Goal: Task Accomplishment & Management: Use online tool/utility

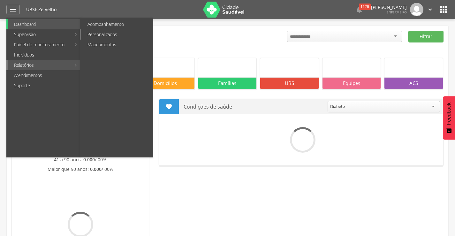
click at [111, 34] on link "Personalizados" at bounding box center [117, 34] width 72 height 10
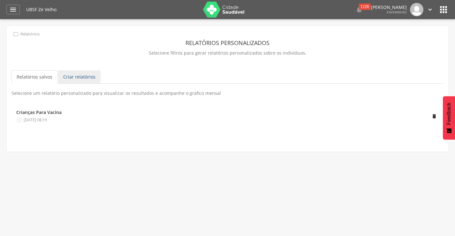
click at [76, 82] on link "Criar relatórios" at bounding box center [79, 76] width 42 height 13
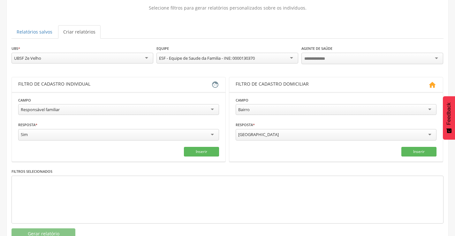
scroll to position [65, 0]
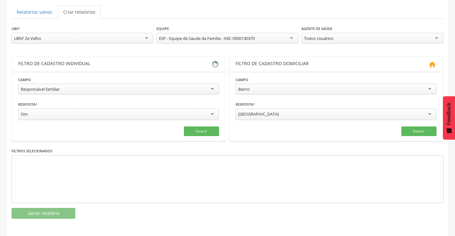
click at [213, 89] on div "Responsável familiar" at bounding box center [118, 89] width 201 height 11
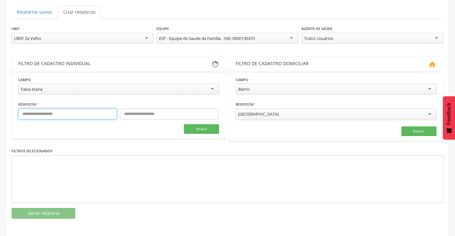
click at [112, 112] on input "text" at bounding box center [67, 114] width 99 height 11
type input "*"
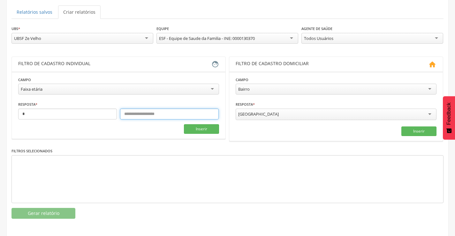
click at [151, 115] on input "text" at bounding box center [169, 114] width 99 height 11
type input "**"
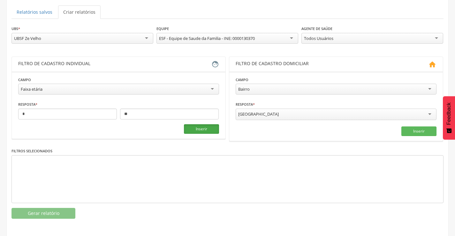
click at [197, 129] on button "Inserir" at bounding box center [201, 129] width 35 height 10
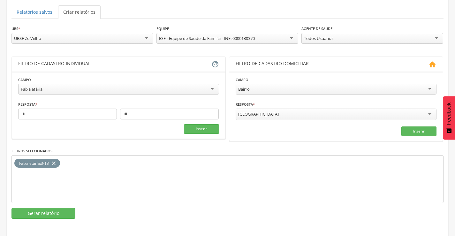
click at [382, 111] on div "[GEOGRAPHIC_DATA]" at bounding box center [336, 114] width 201 height 11
drag, startPoint x: 246, startPoint y: 115, endPoint x: 229, endPoint y: 115, distance: 17.2
click at [229, 115] on section "**********" at bounding box center [336, 98] width 214 height 84
click at [409, 115] on div "[GEOGRAPHIC_DATA]" at bounding box center [336, 114] width 201 height 11
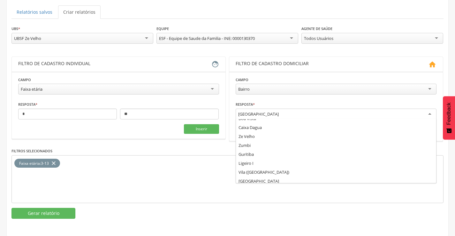
scroll to position [106, 0]
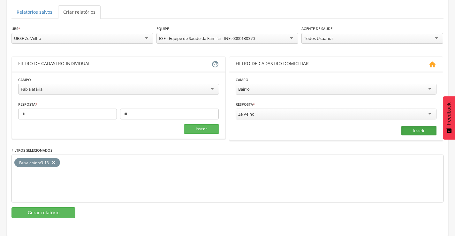
click at [425, 127] on button "Inserir" at bounding box center [418, 131] width 35 height 10
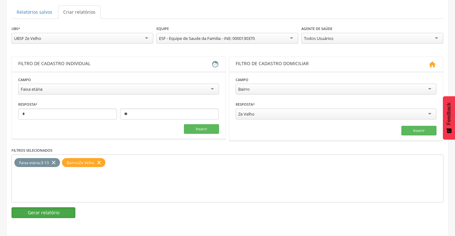
click at [48, 214] on button "Gerar relatório" at bounding box center [43, 212] width 64 height 11
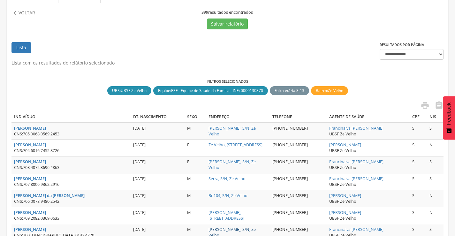
scroll to position [65, 0]
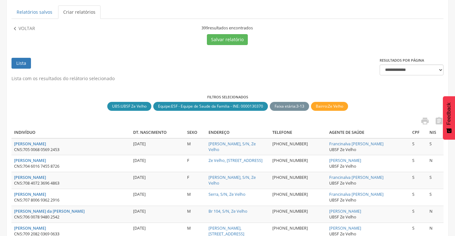
click at [32, 30] on p "Voltar" at bounding box center [27, 28] width 17 height 7
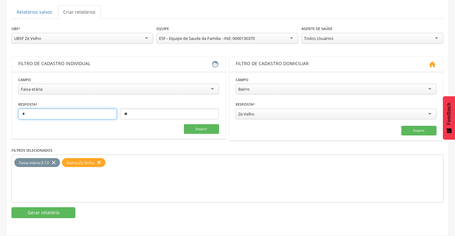
click at [63, 114] on input "*" at bounding box center [67, 114] width 99 height 11
drag, startPoint x: 31, startPoint y: 115, endPoint x: 14, endPoint y: 113, distance: 17.0
click at [14, 113] on section "**********" at bounding box center [119, 104] width 214 height 67
type input "*"
click at [190, 135] on section "**********" at bounding box center [119, 104] width 214 height 67
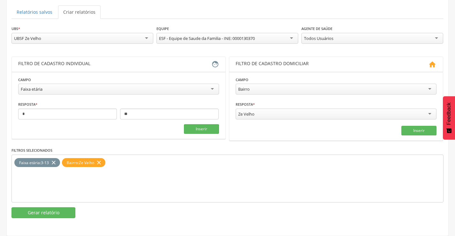
click at [55, 165] on icon "close" at bounding box center [53, 162] width 6 height 9
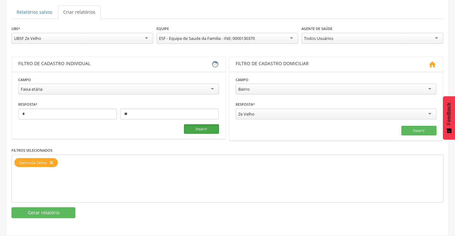
click at [197, 130] on button "Inserir" at bounding box center [201, 129] width 35 height 10
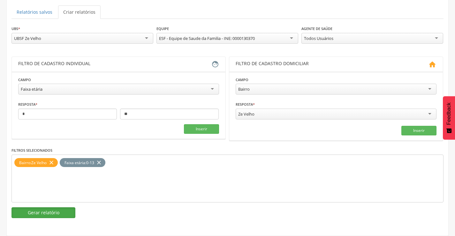
click at [49, 213] on button "Gerar relatório" at bounding box center [43, 212] width 64 height 11
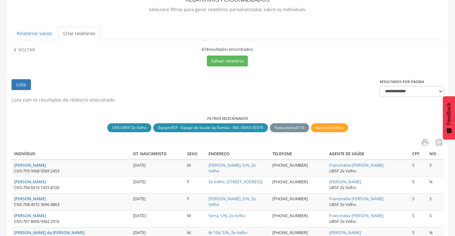
scroll to position [33, 0]
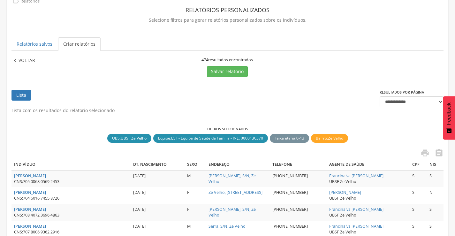
click at [26, 62] on p "Voltar" at bounding box center [27, 60] width 17 height 7
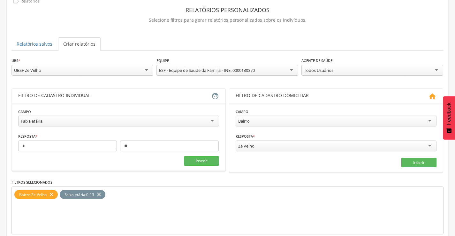
click at [214, 123] on div "Faixa etária" at bounding box center [118, 121] width 201 height 11
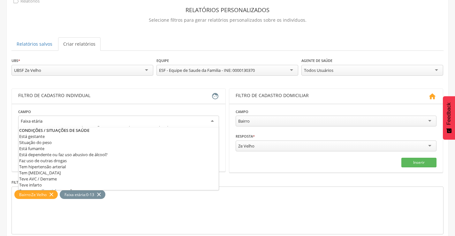
scroll to position [191, 0]
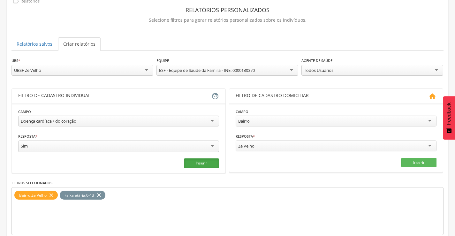
click at [195, 164] on button "Inserir" at bounding box center [201, 163] width 35 height 10
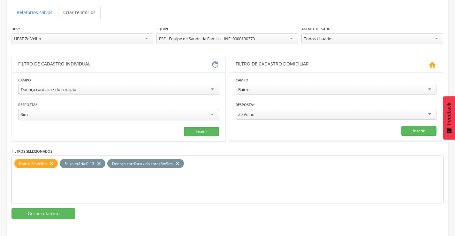
scroll to position [65, 0]
click at [56, 212] on button "Gerar relatório" at bounding box center [43, 213] width 64 height 11
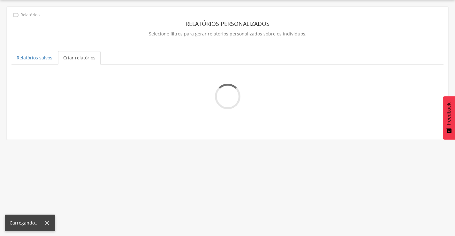
scroll to position [32, 0]
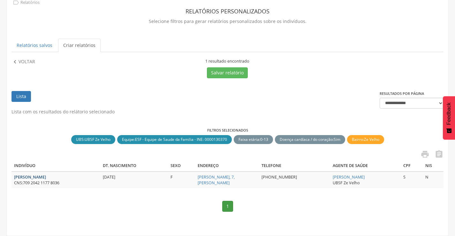
click at [44, 178] on strong "[PERSON_NAME]" at bounding box center [30, 176] width 32 height 5
type input "**********"
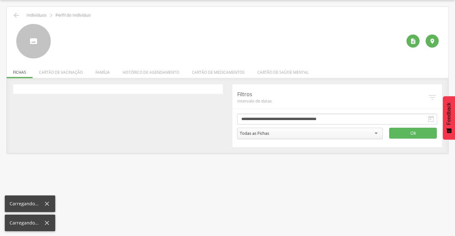
scroll to position [19, 0]
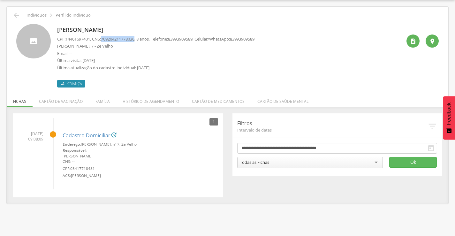
drag, startPoint x: 105, startPoint y: 38, endPoint x: 139, endPoint y: 38, distance: 34.2
click at [134, 38] on span "709204211778036" at bounding box center [118, 39] width 34 height 6
click at [17, 13] on icon "" at bounding box center [16, 15] width 8 height 8
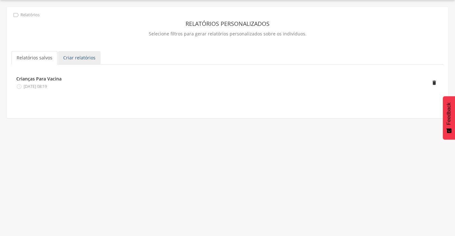
click at [79, 57] on link "Criar relatórios" at bounding box center [79, 57] width 42 height 13
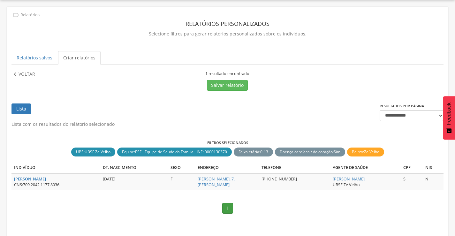
click at [154, 97] on div "**********" at bounding box center [227, 145] width 432 height 149
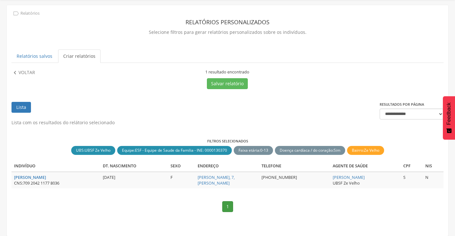
scroll to position [21, 0]
click at [28, 70] on p "Voltar" at bounding box center [27, 72] width 17 height 7
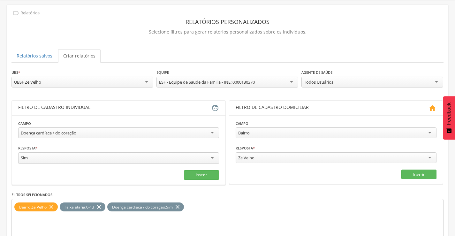
click at [212, 134] on div "Doença cardíaca / do coração" at bounding box center [118, 132] width 201 height 11
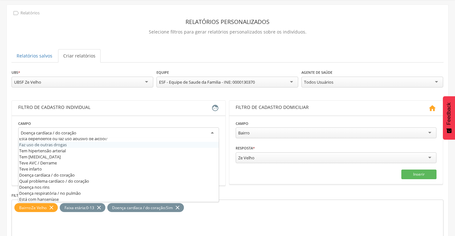
scroll to position [223, 0]
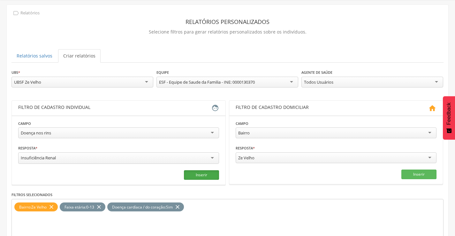
click at [192, 175] on button "Inserir" at bounding box center [201, 175] width 35 height 10
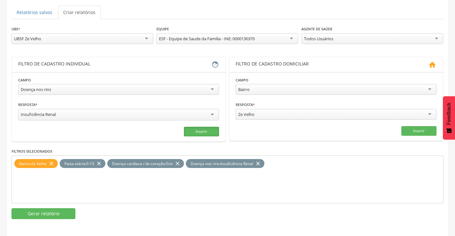
scroll to position [65, 0]
click at [180, 164] on icon "close" at bounding box center [177, 163] width 6 height 9
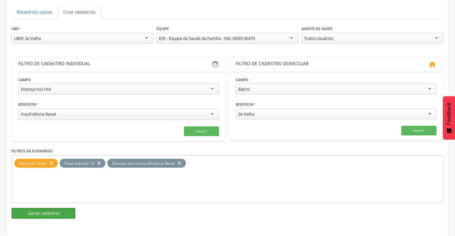
click at [50, 217] on button "Gerar relatório" at bounding box center [43, 213] width 64 height 11
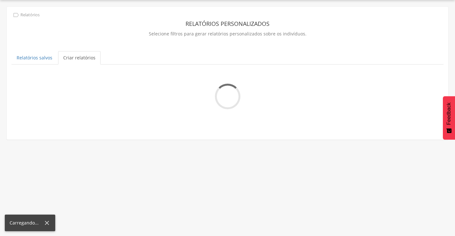
scroll to position [19, 0]
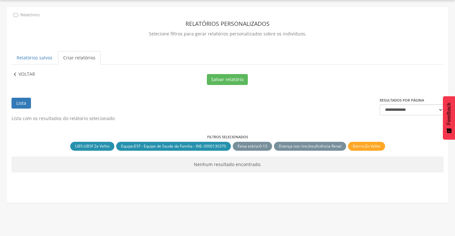
click at [20, 73] on p "Voltar" at bounding box center [27, 74] width 17 height 7
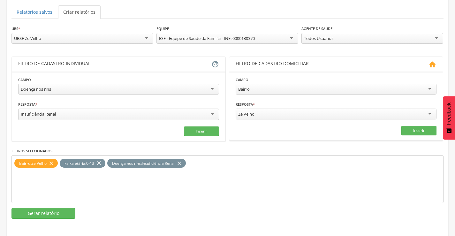
click at [211, 115] on div "Insuficiência Renal" at bounding box center [118, 114] width 201 height 11
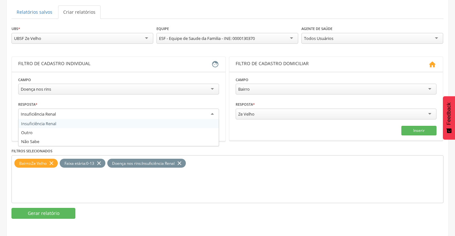
click at [195, 114] on div "Insuficiência Renal" at bounding box center [118, 114] width 201 height 11
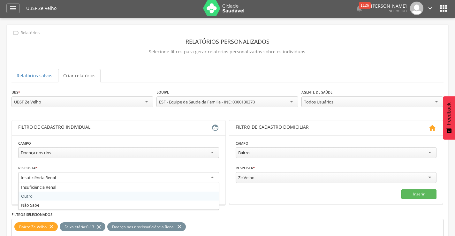
scroll to position [1, 0]
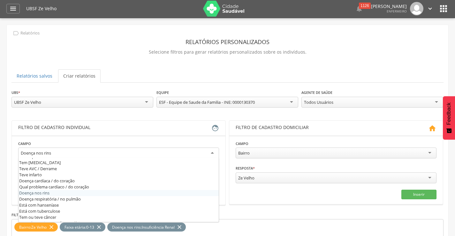
click at [212, 154] on div "Doença nos rins" at bounding box center [118, 152] width 201 height 11
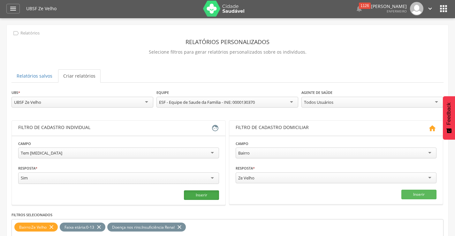
click at [199, 193] on button "Inserir" at bounding box center [201, 195] width 35 height 10
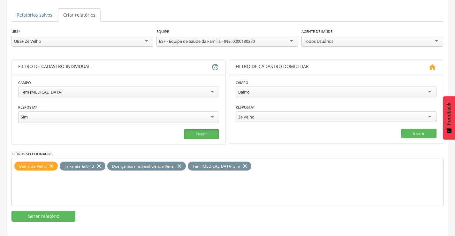
scroll to position [65, 0]
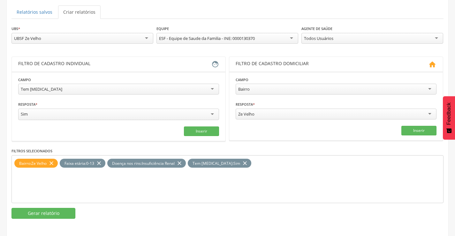
click at [182, 165] on icon "close" at bounding box center [179, 163] width 6 height 9
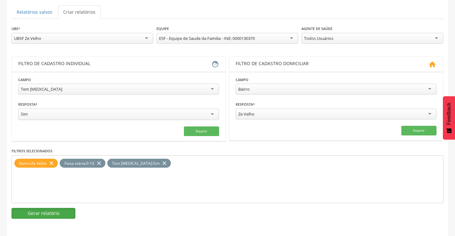
click at [58, 214] on button "Gerar relatório" at bounding box center [43, 213] width 64 height 11
